Goal: Information Seeking & Learning: Learn about a topic

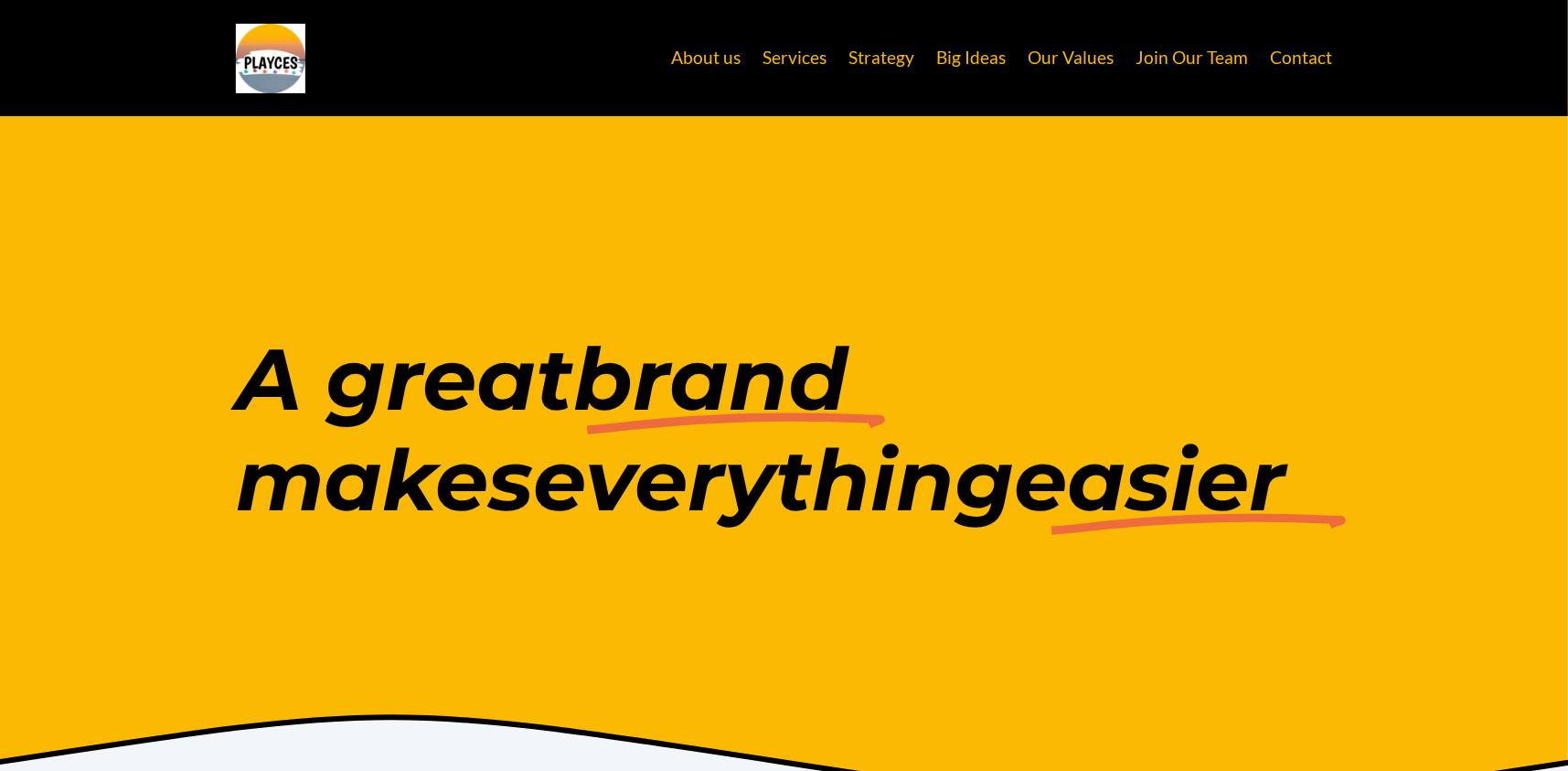
drag, startPoint x: 886, startPoint y: 55, endPoint x: 557, endPoint y: 140, distance: 339.8
click at [886, 55] on link "Strategy" at bounding box center [882, 59] width 66 height 35
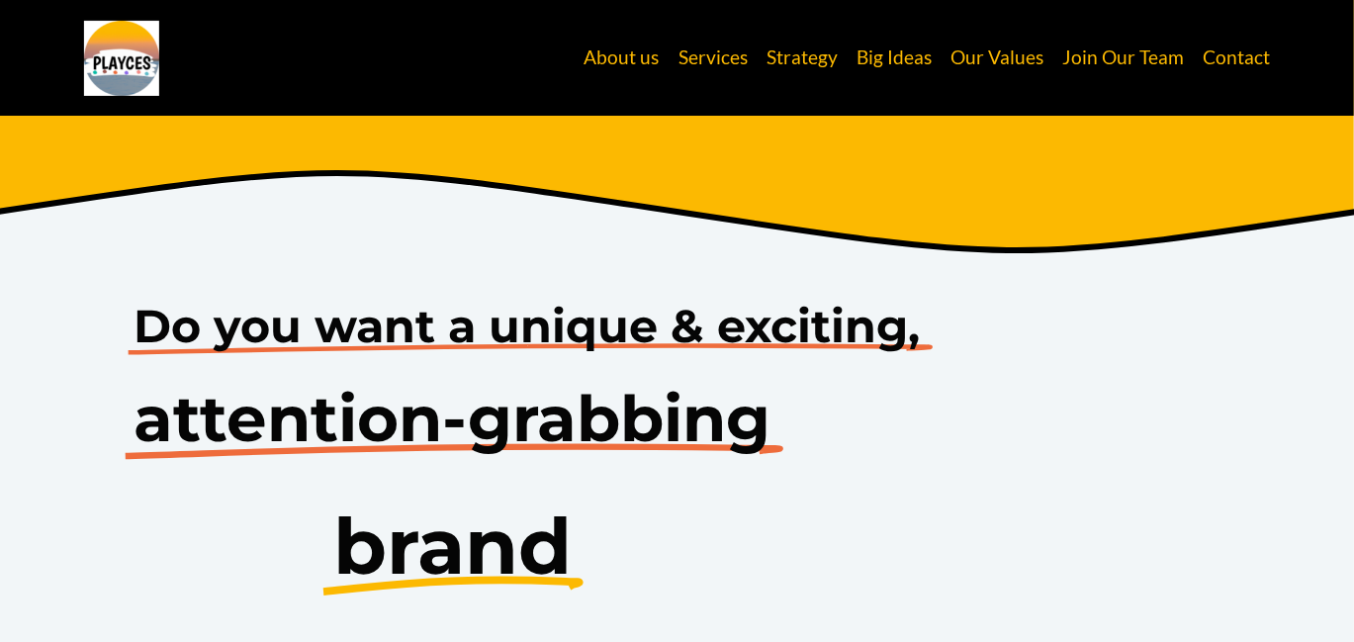
scroll to position [570, 0]
